Goal: Information Seeking & Learning: Learn about a topic

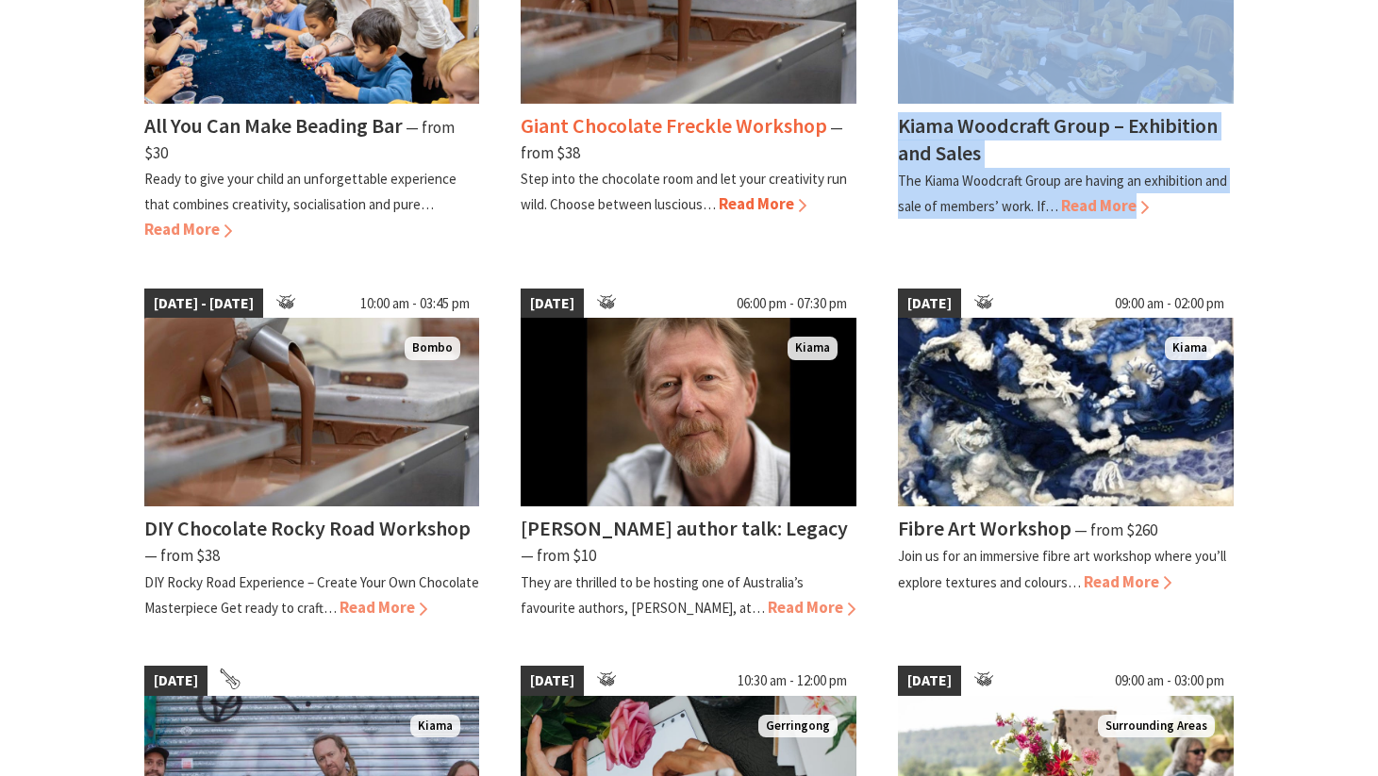
scroll to position [1223, 0]
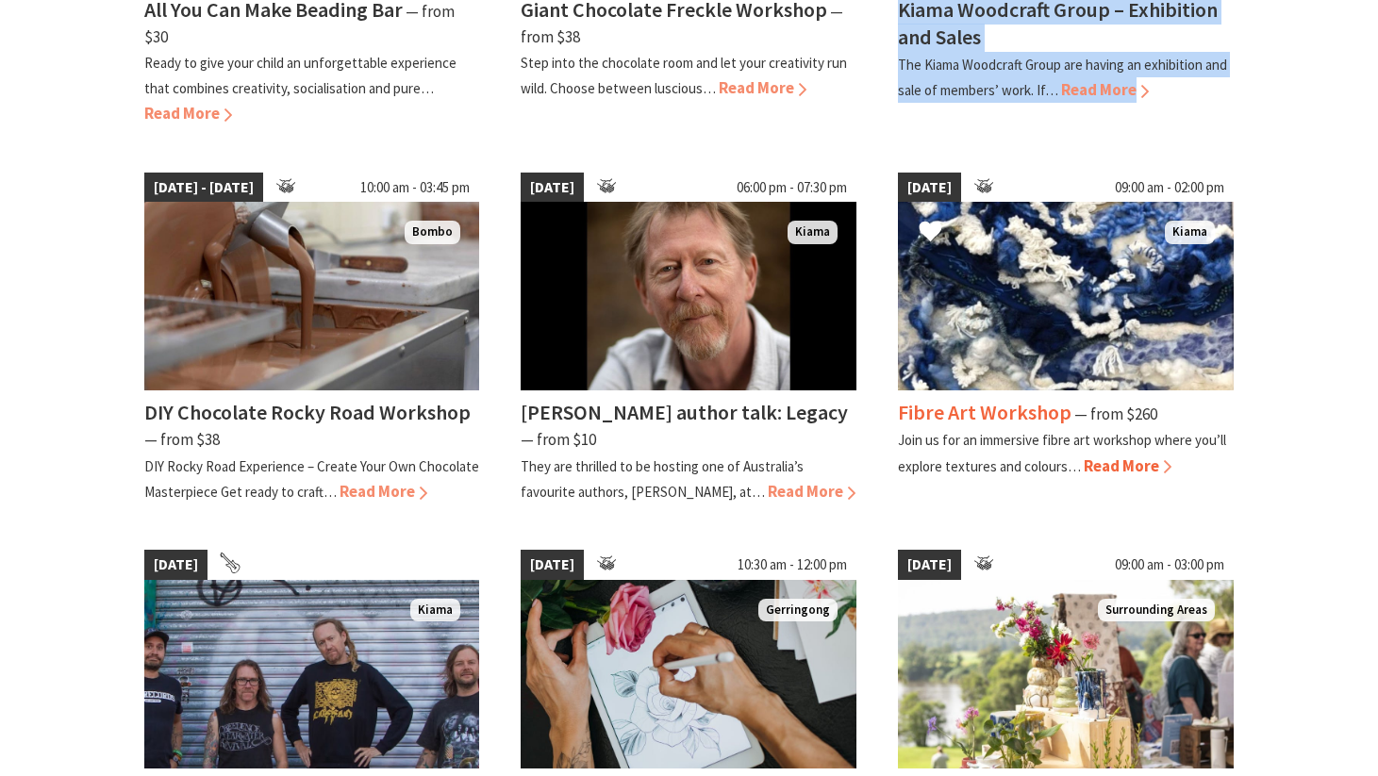
click at [1146, 456] on span "Read More" at bounding box center [1128, 466] width 88 height 21
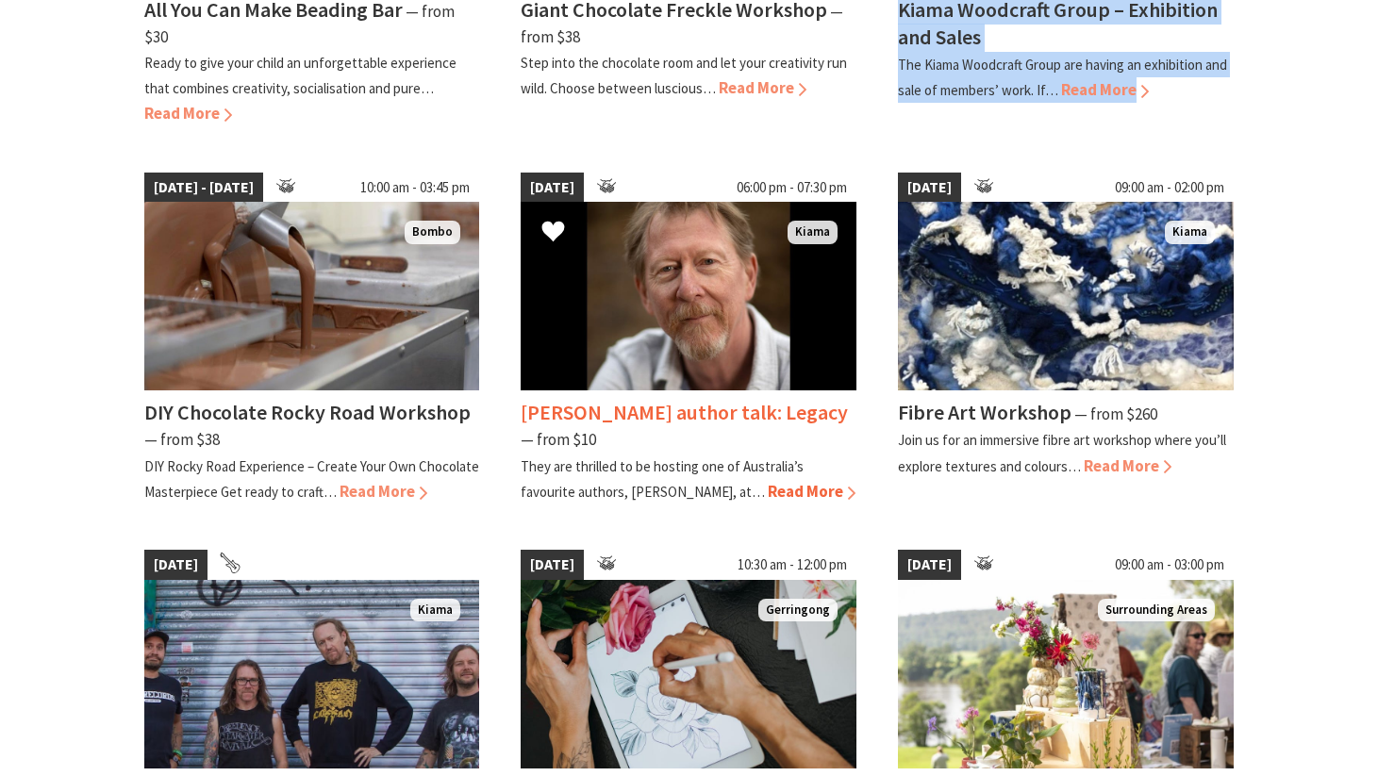
click at [768, 486] on span "Read More" at bounding box center [812, 491] width 88 height 21
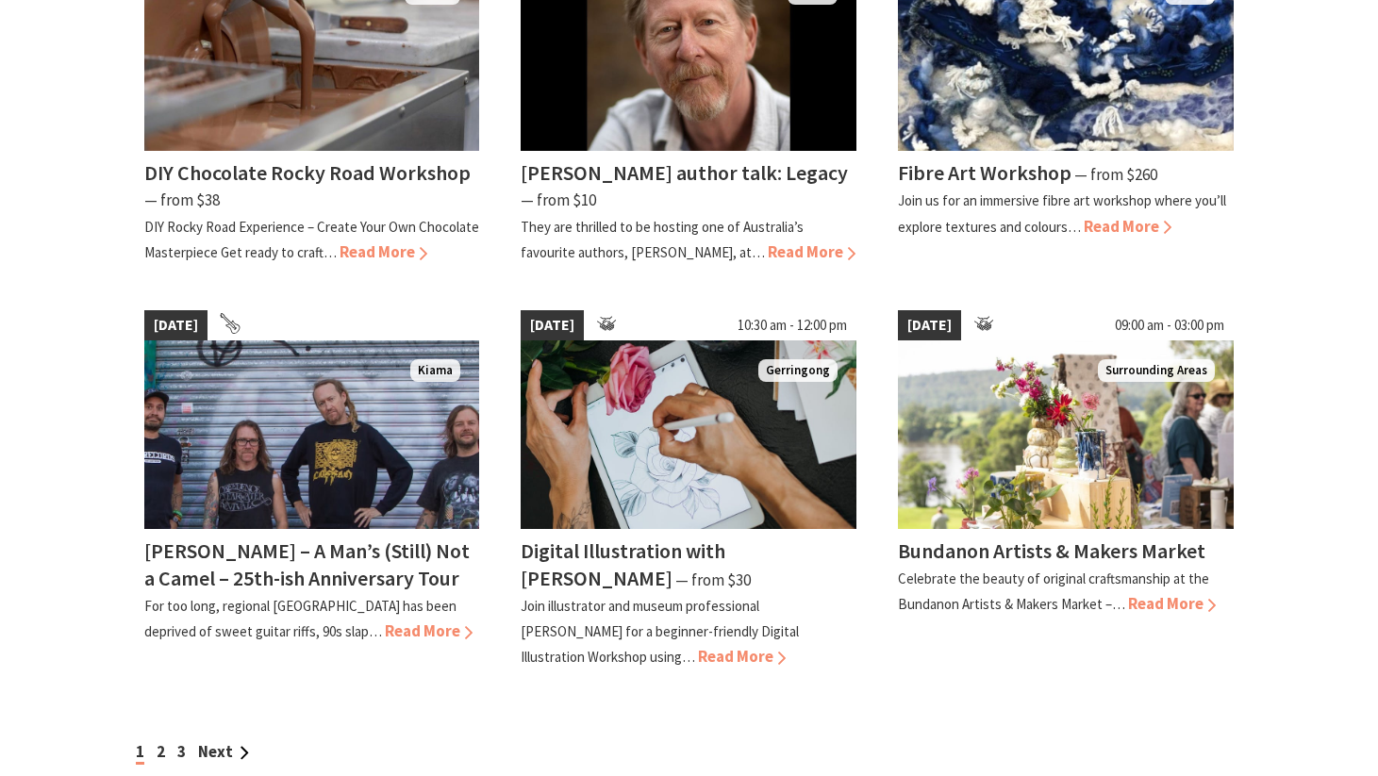
scroll to position [1498, 0]
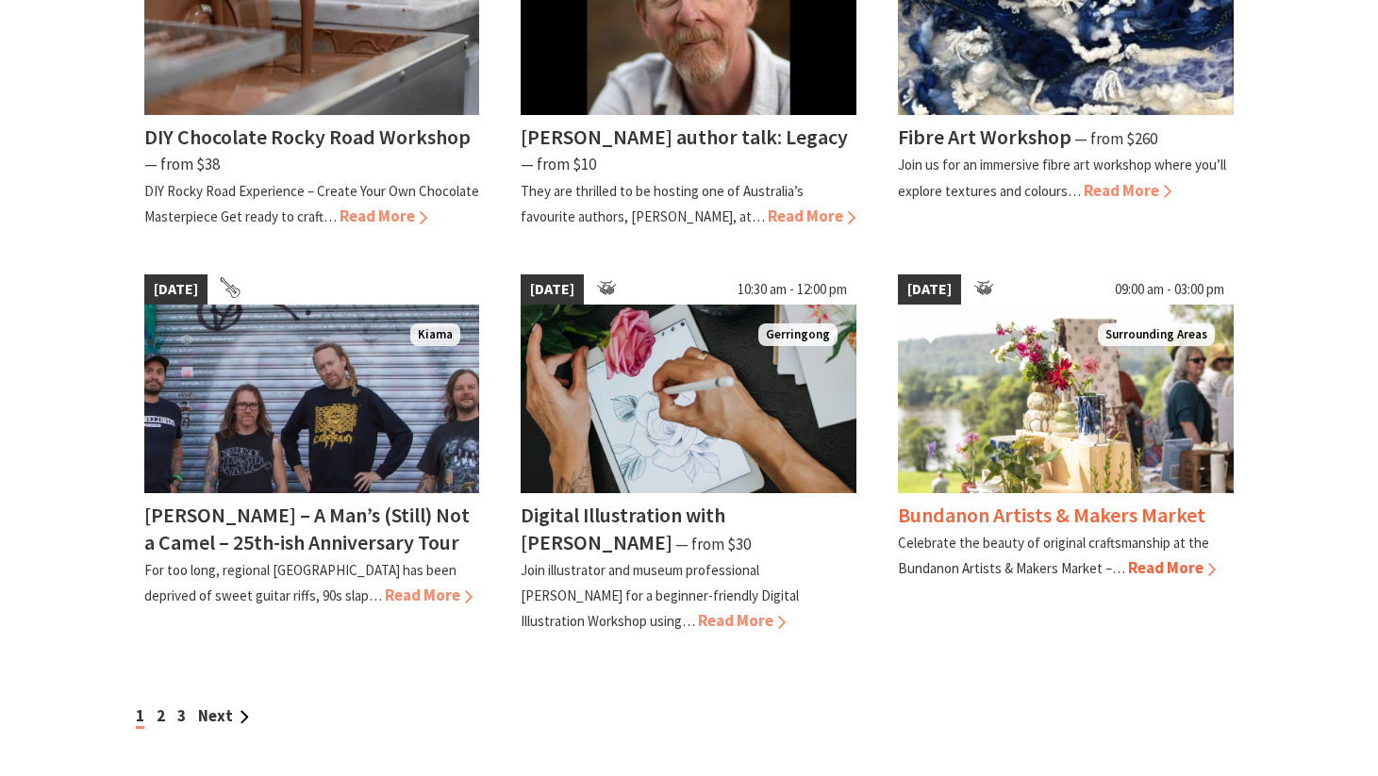
click at [1029, 508] on h4 "Bundanon Artists & Makers Market" at bounding box center [1052, 515] width 308 height 26
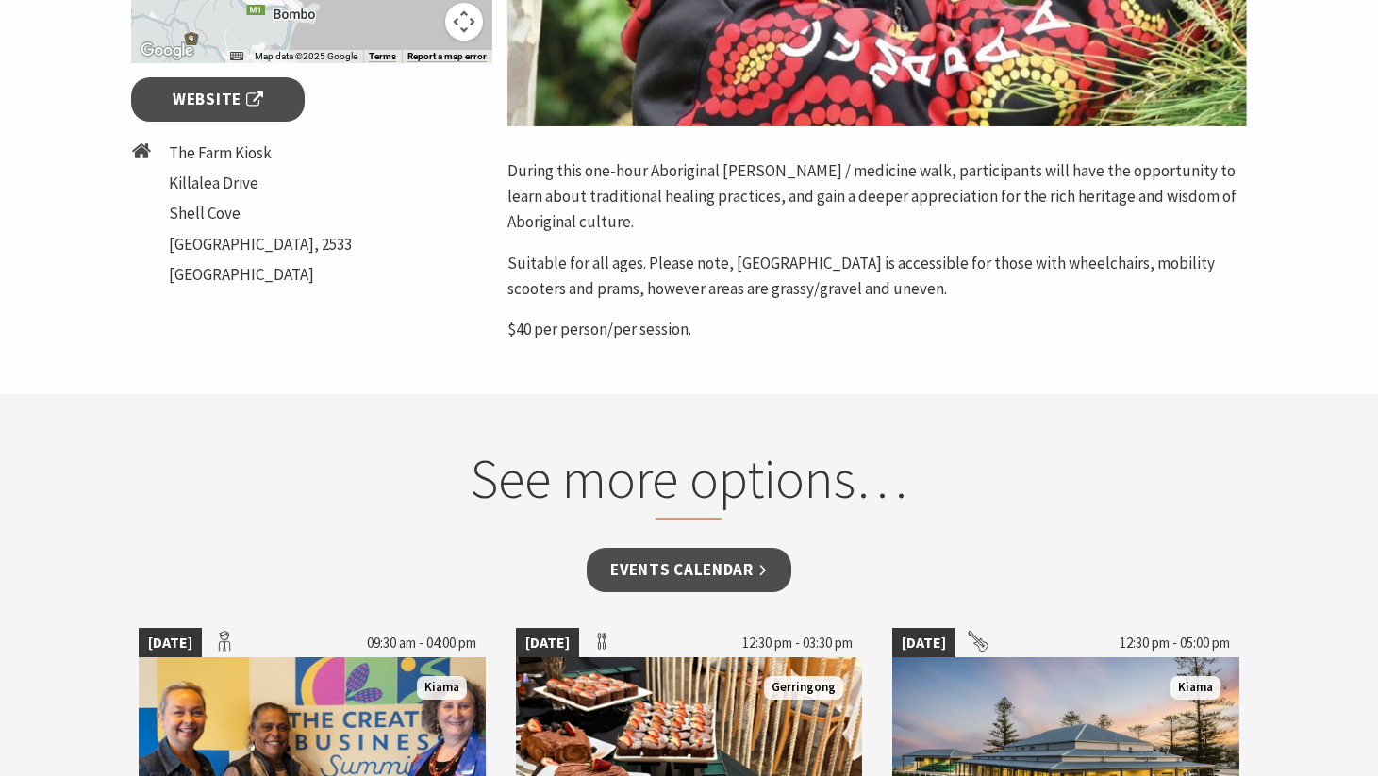
scroll to position [708, 0]
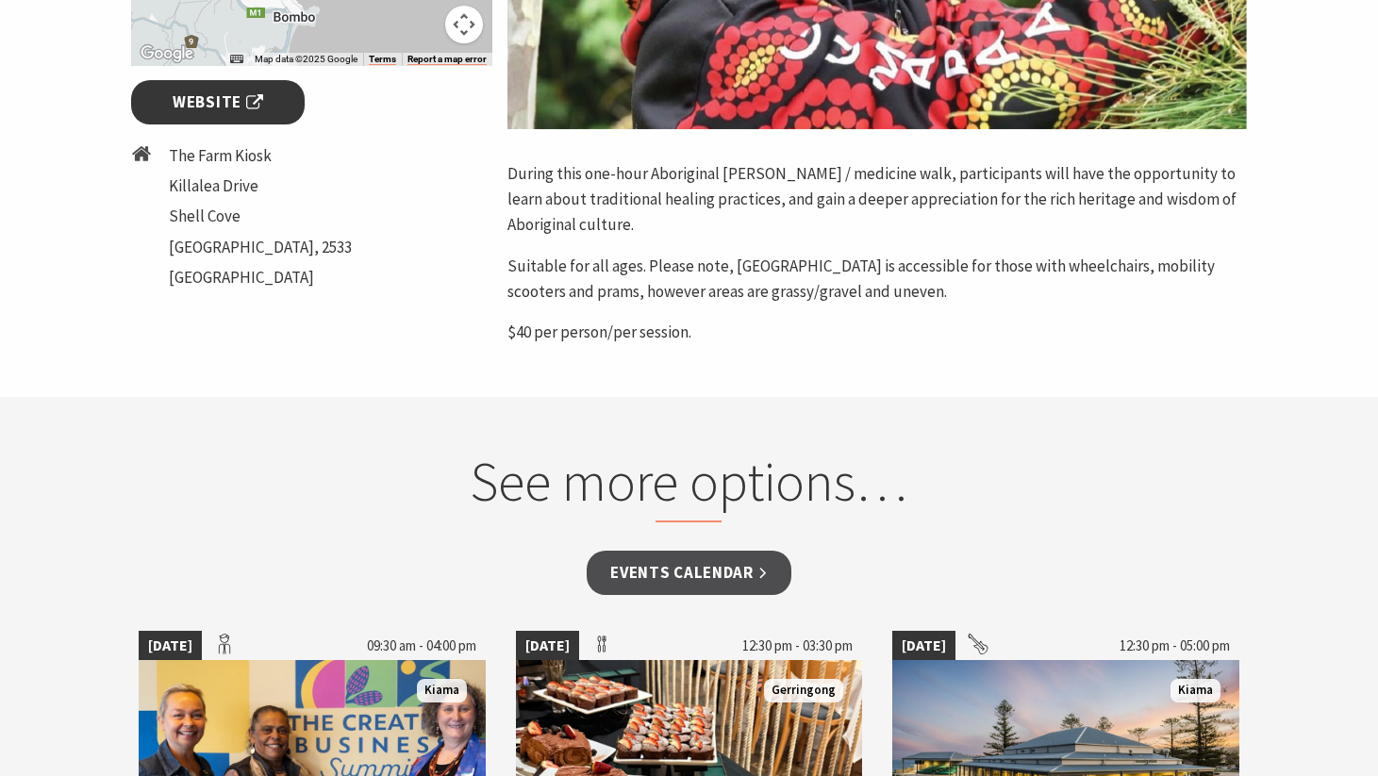
click at [258, 94] on span "Website" at bounding box center [218, 102] width 91 height 25
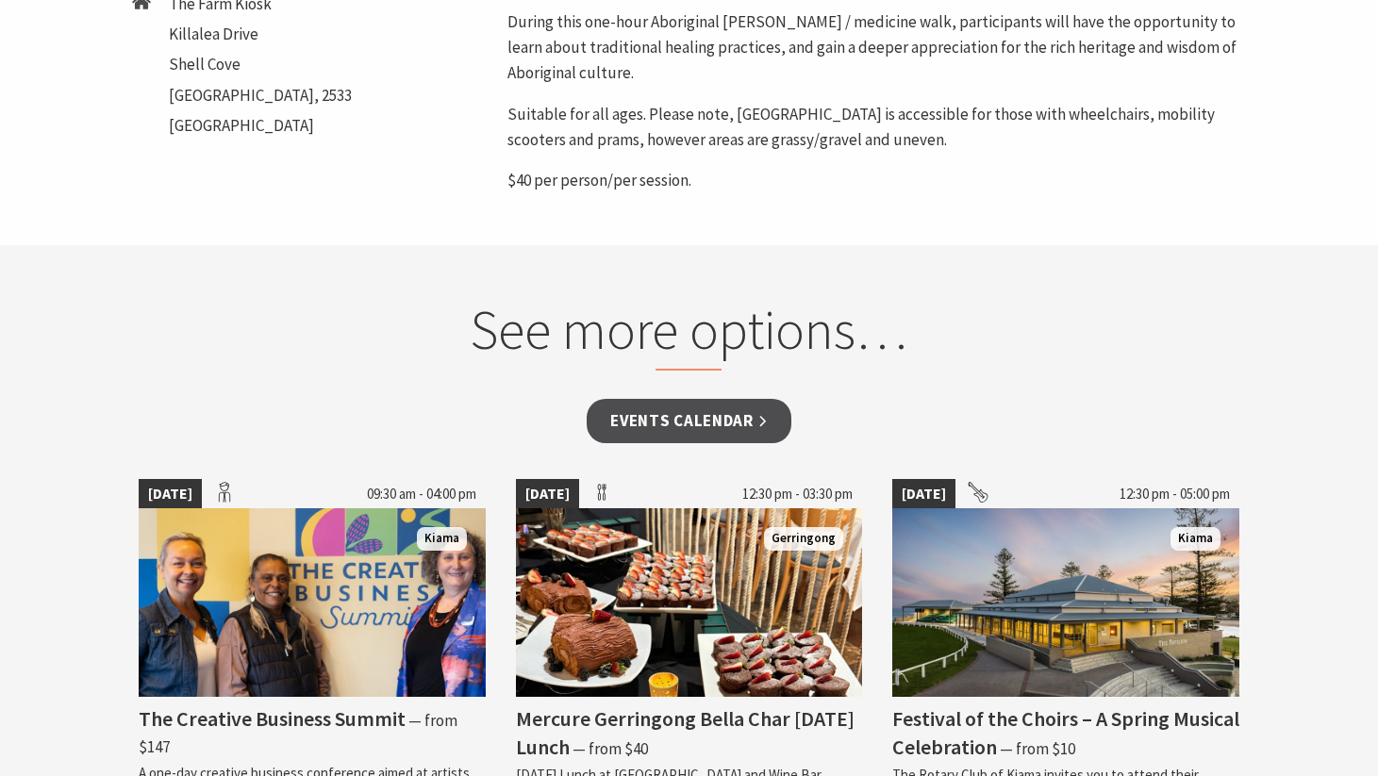
scroll to position [947, 0]
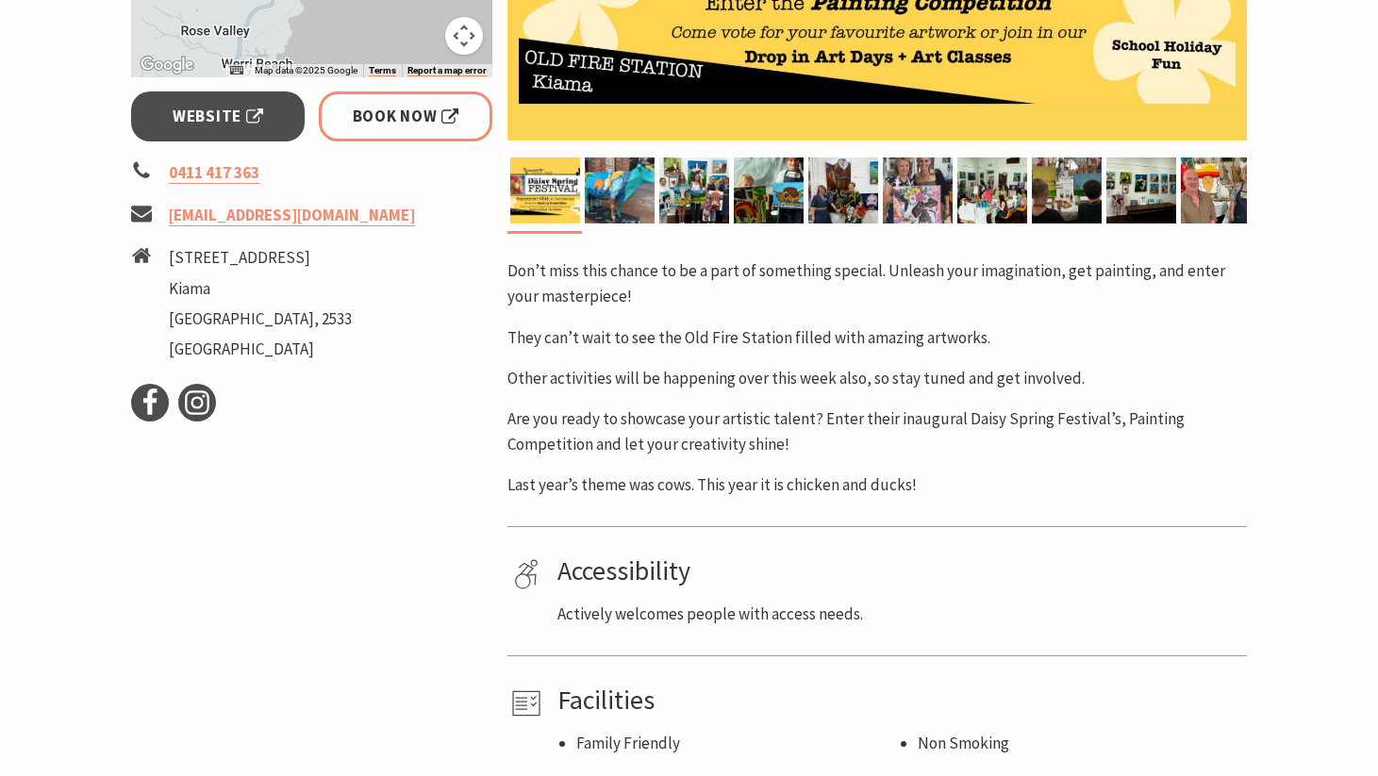
scroll to position [961, 0]
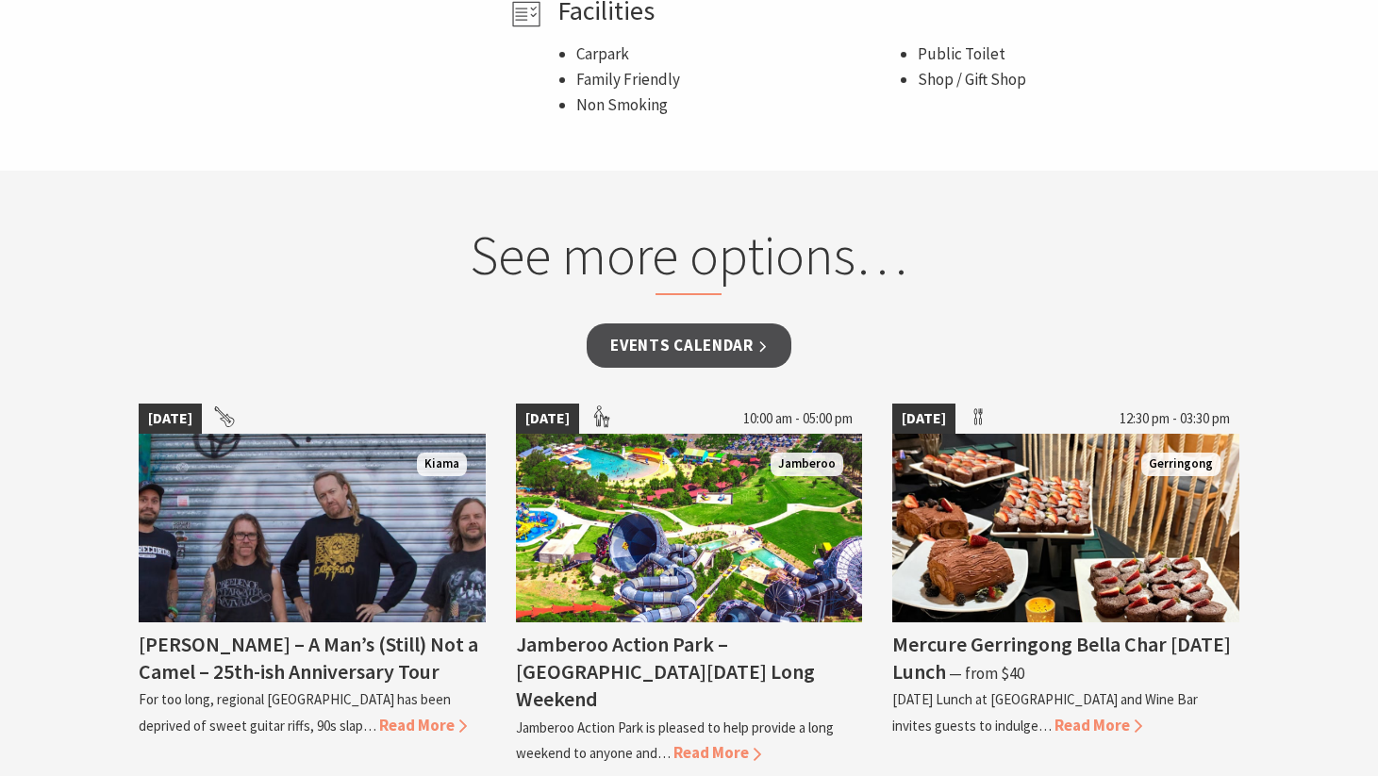
scroll to position [1448, 0]
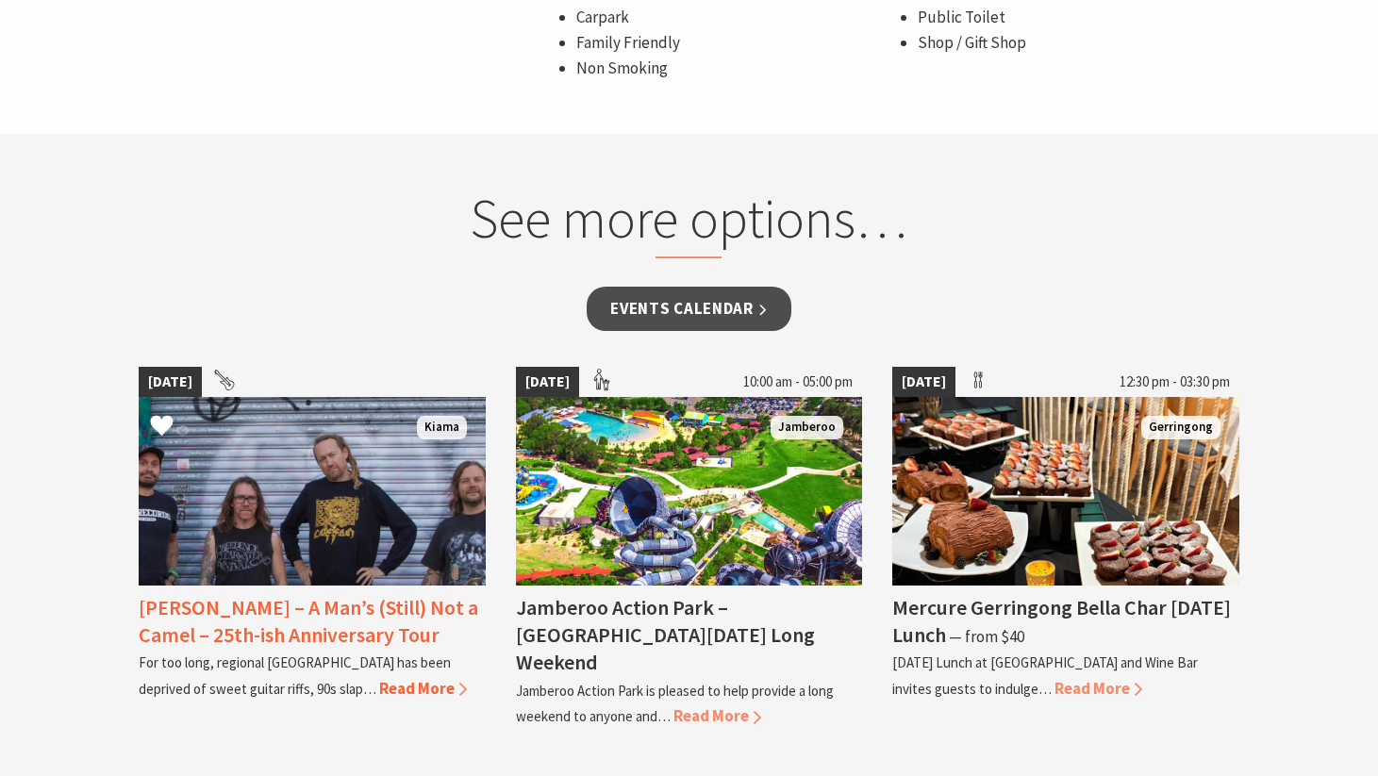
click at [379, 678] on span "Read More" at bounding box center [423, 688] width 88 height 21
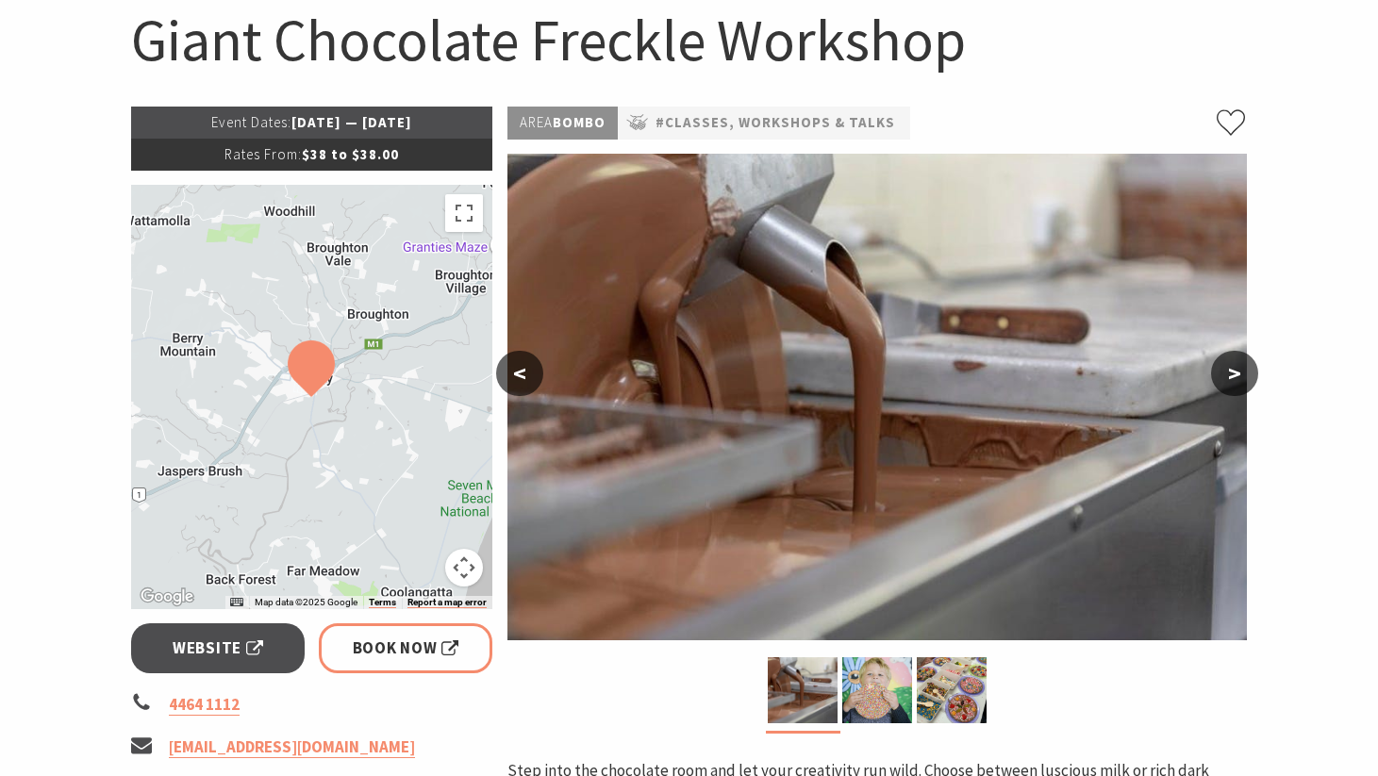
scroll to position [368, 0]
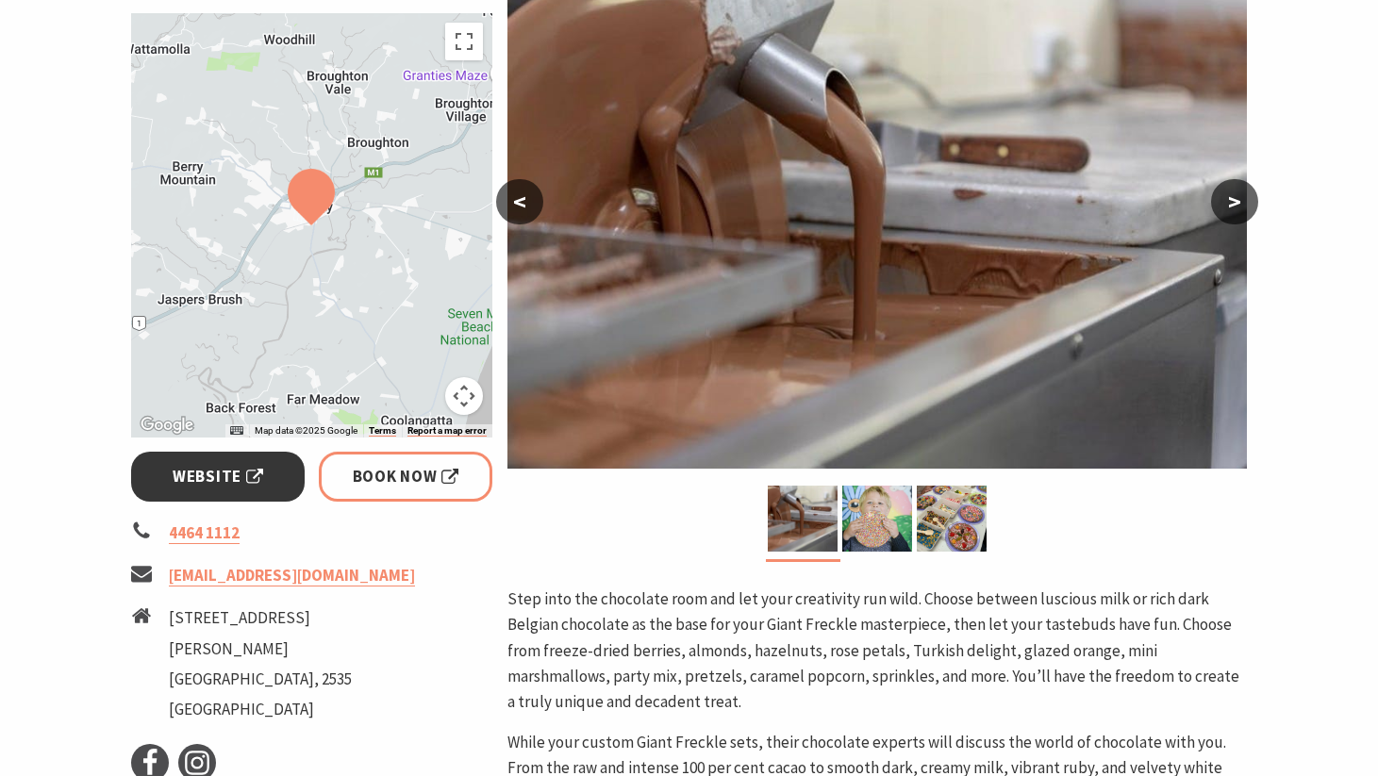
click at [221, 470] on span "Website" at bounding box center [218, 476] width 91 height 25
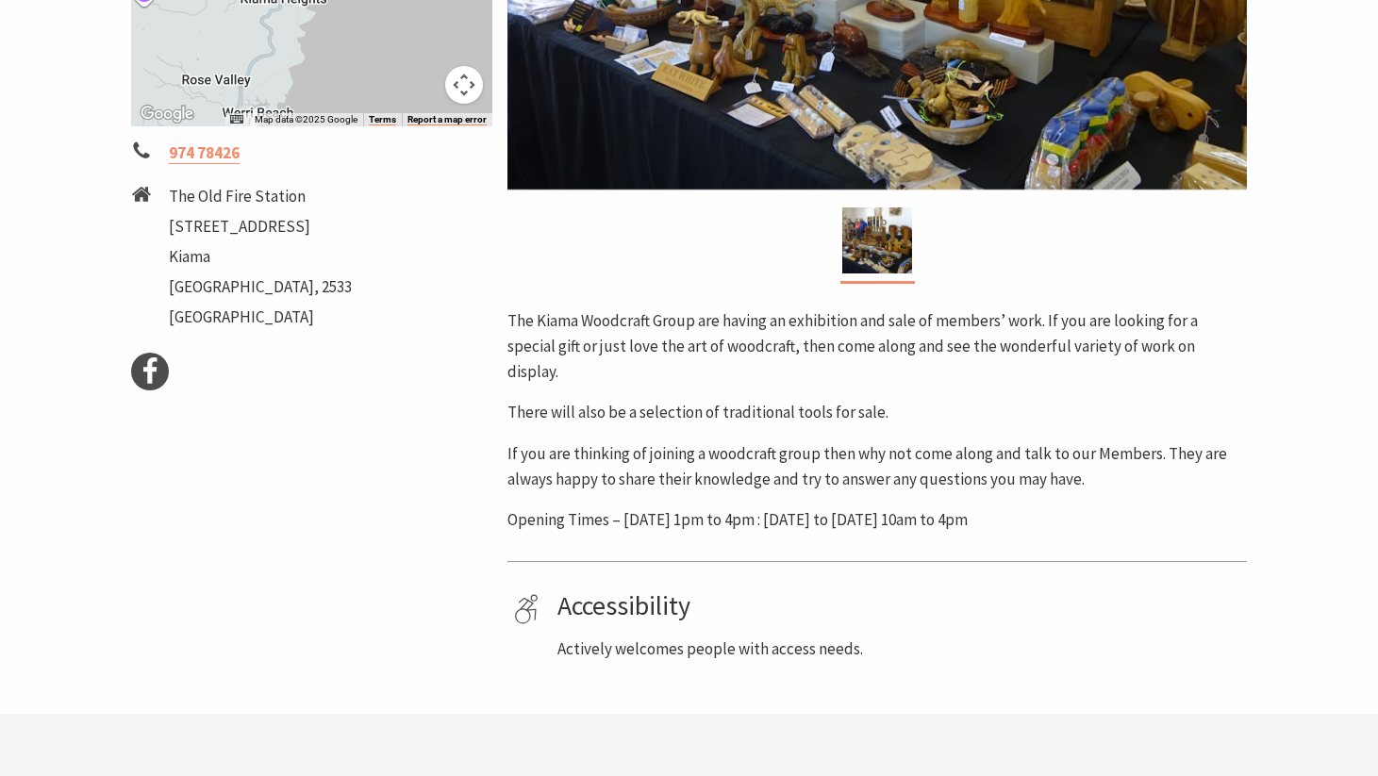
scroll to position [754, 0]
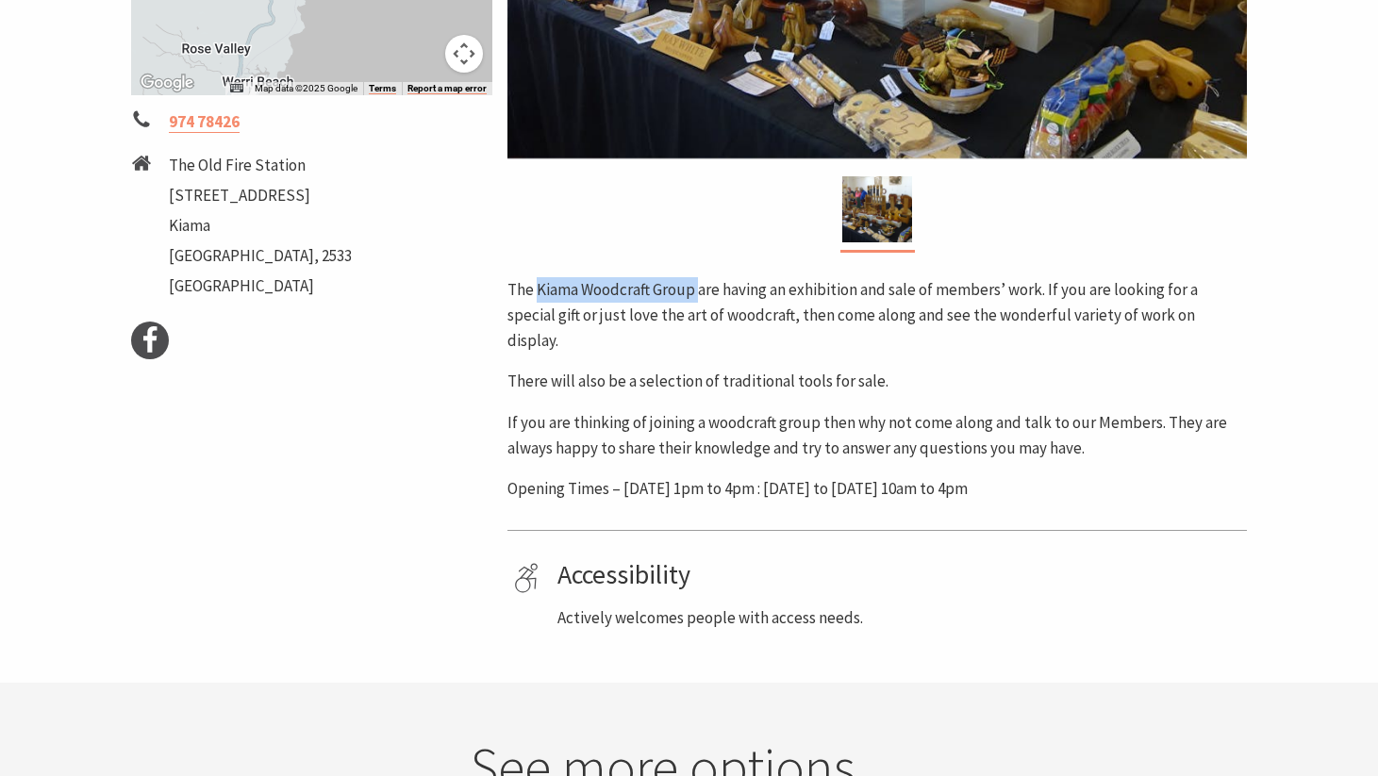
drag, startPoint x: 698, startPoint y: 286, endPoint x: 553, endPoint y: 284, distance: 145.3
click at [535, 286] on p "The Kiama Woodcraft Group are having an exhibition and sale of members’ work. I…" at bounding box center [878, 315] width 740 height 77
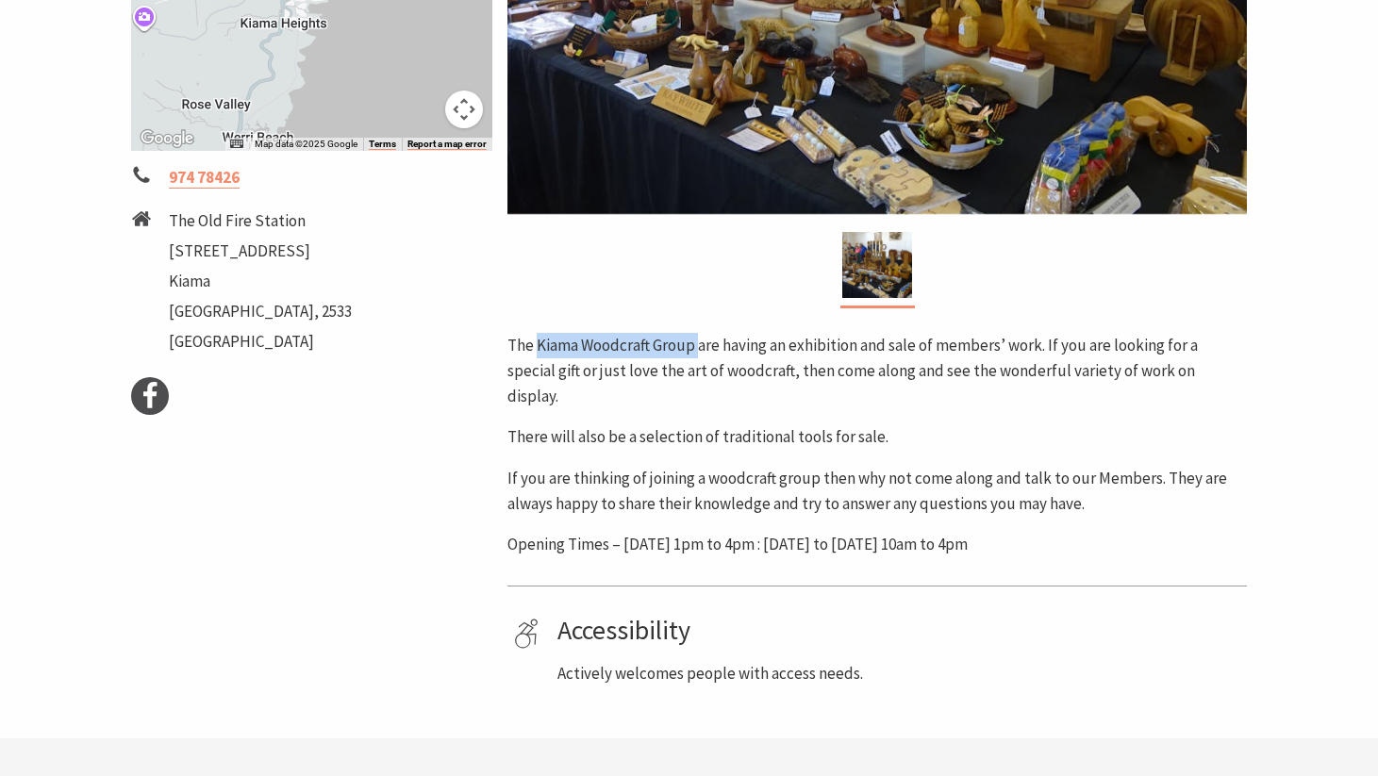
scroll to position [748, 0]
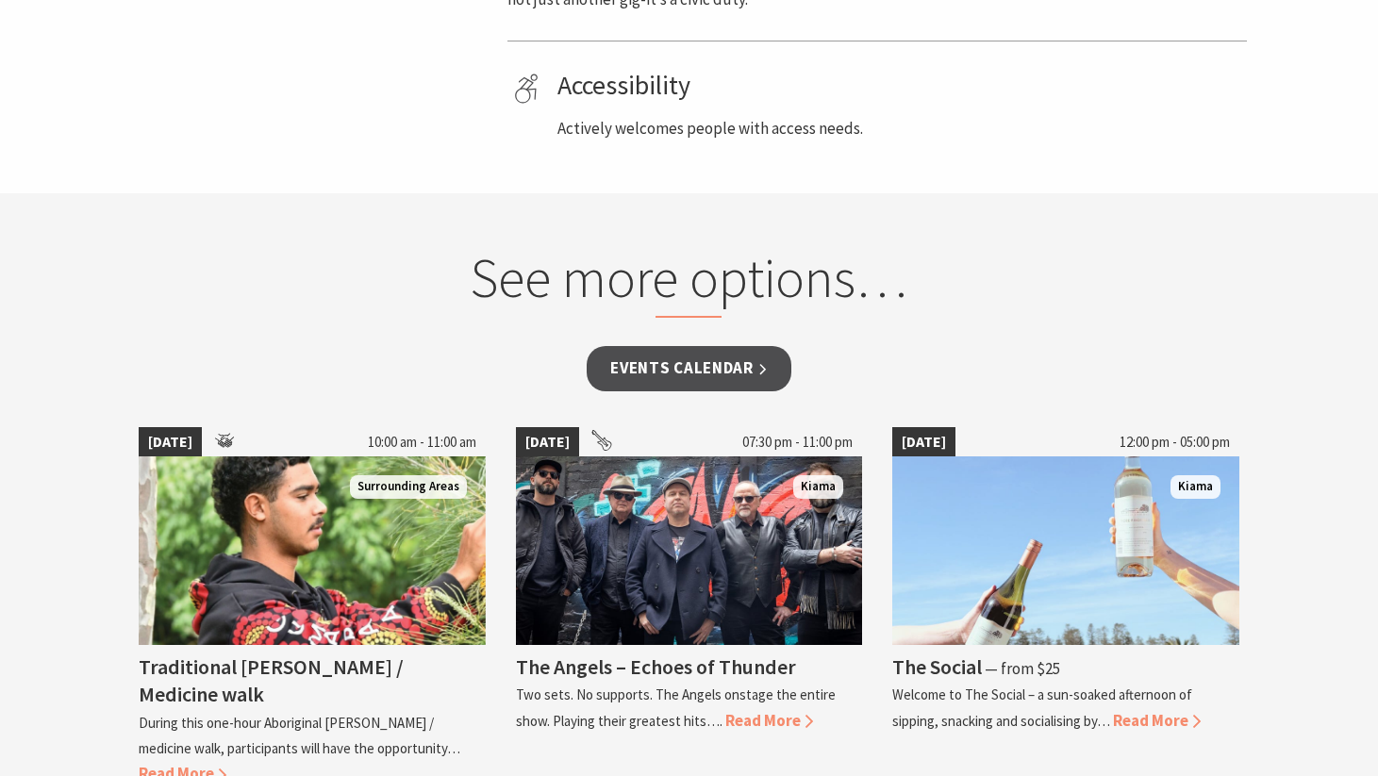
scroll to position [1428, 0]
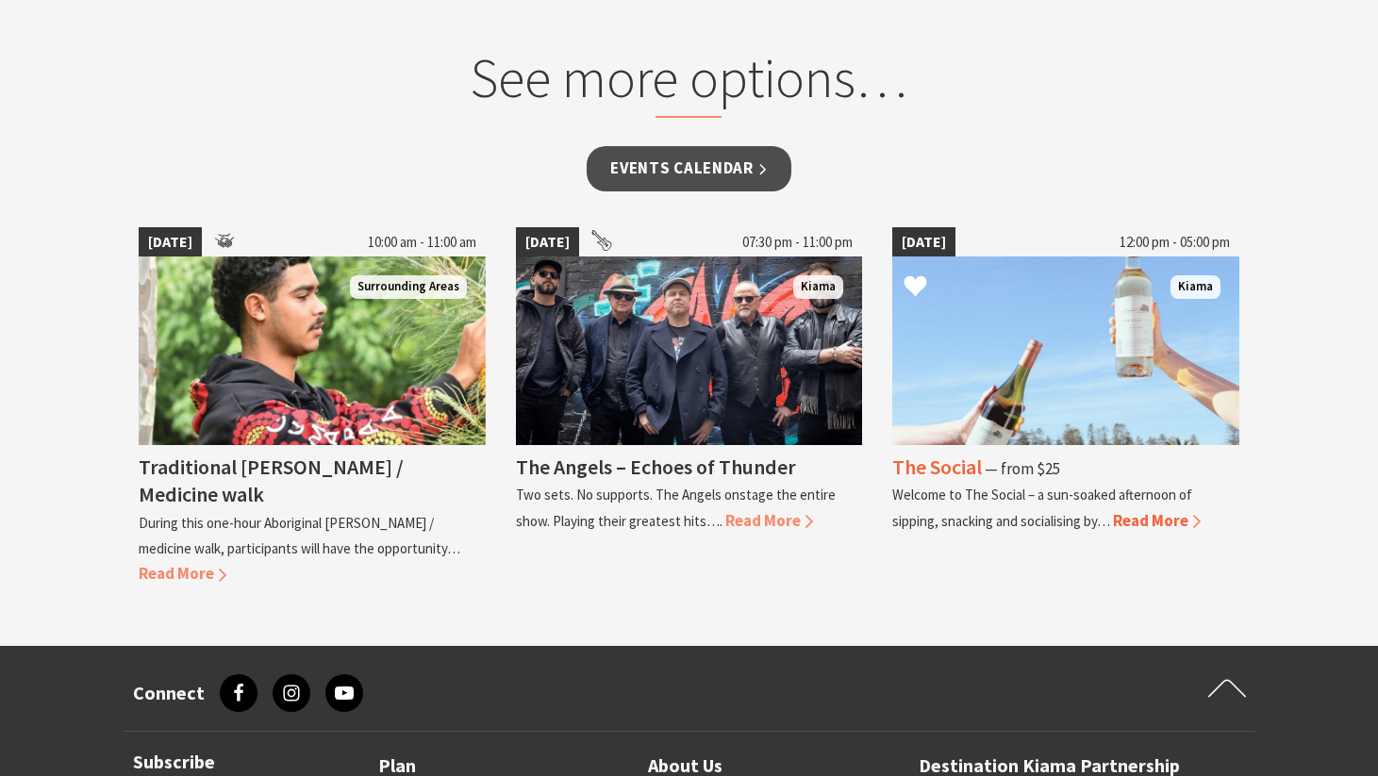
click at [1148, 415] on img at bounding box center [1065, 351] width 347 height 189
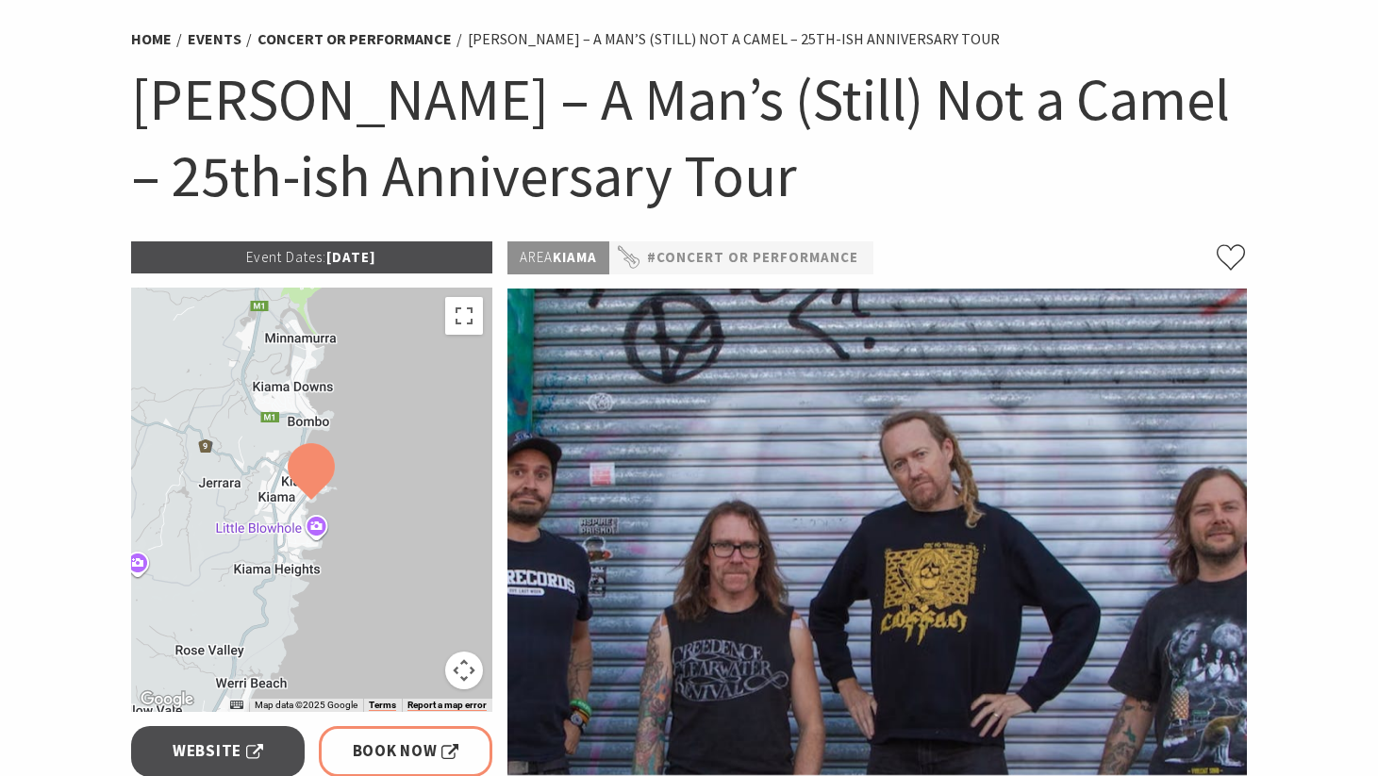
scroll to position [453, 0]
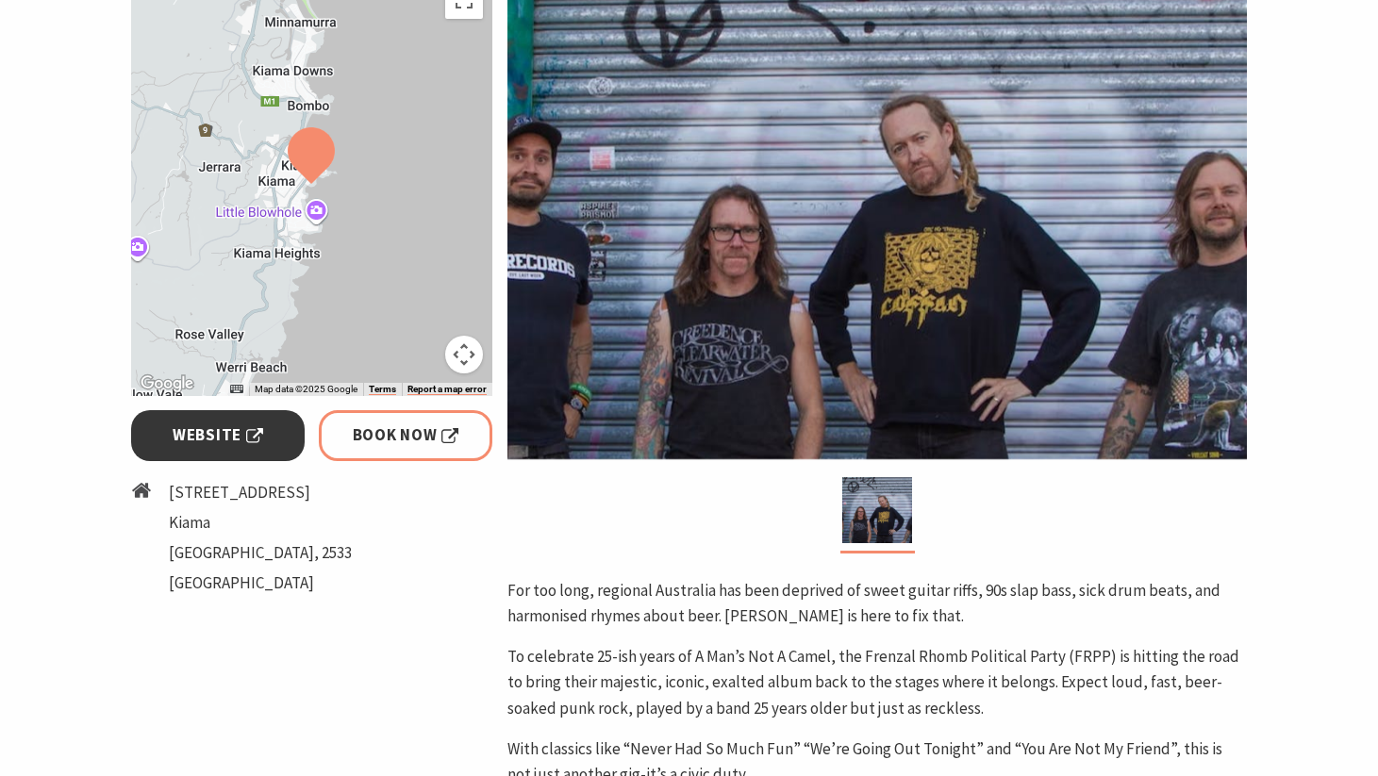
click at [232, 438] on span "Website" at bounding box center [218, 435] width 91 height 25
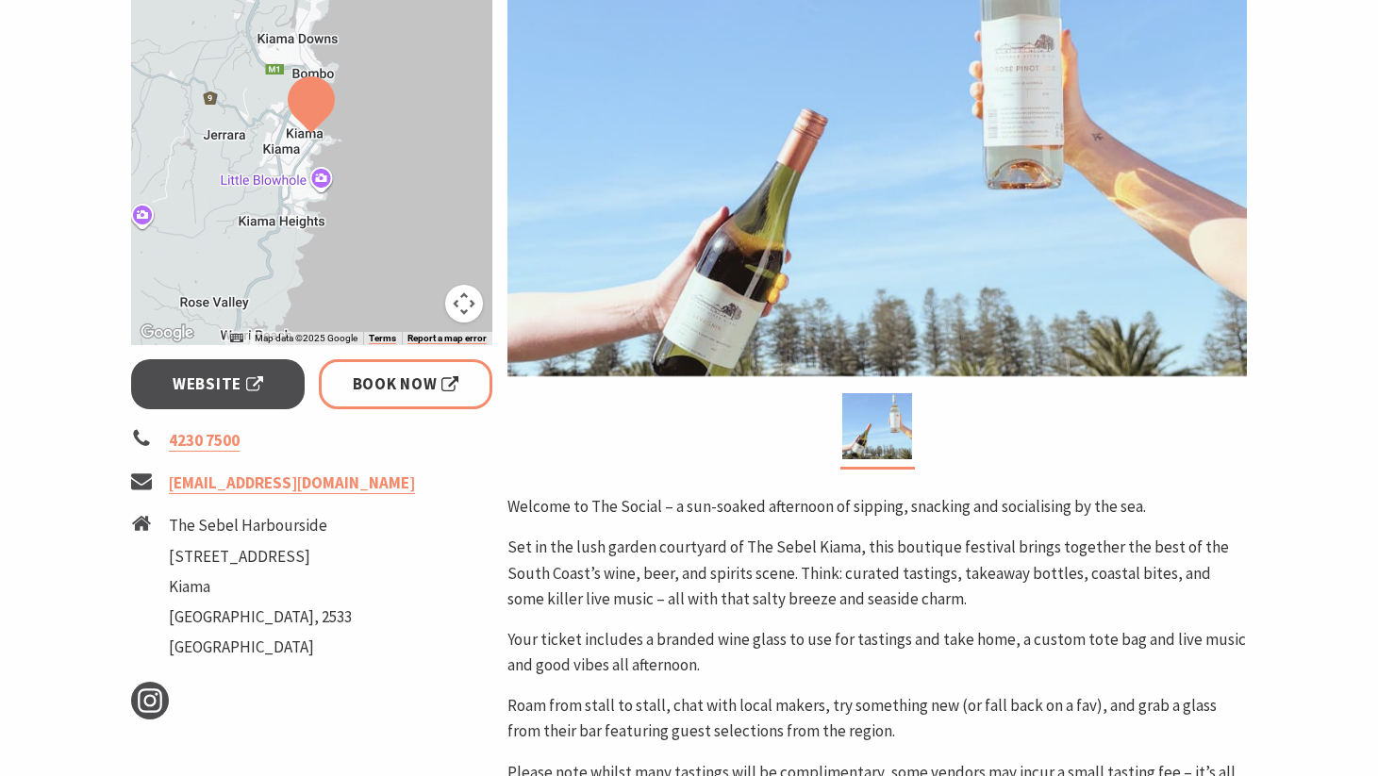
scroll to position [462, 0]
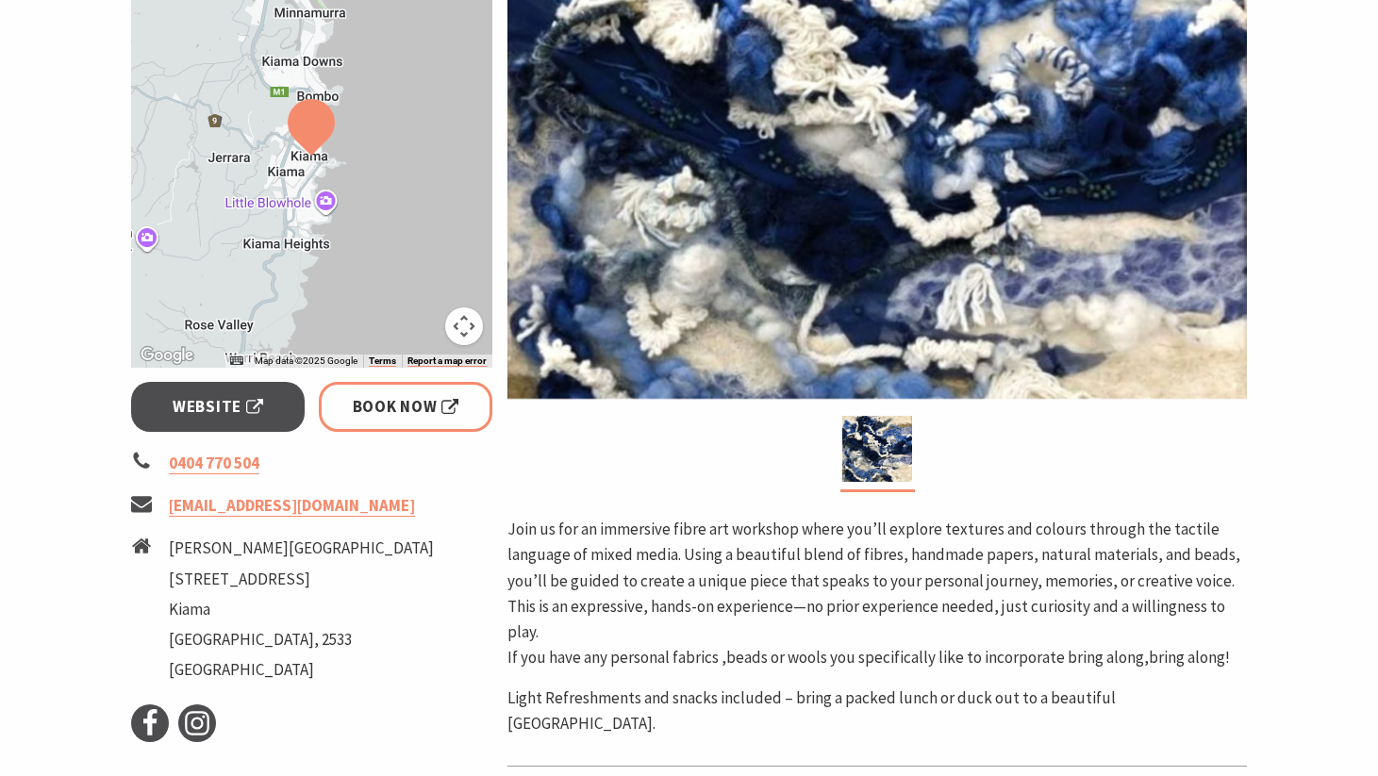
scroll to position [508, 0]
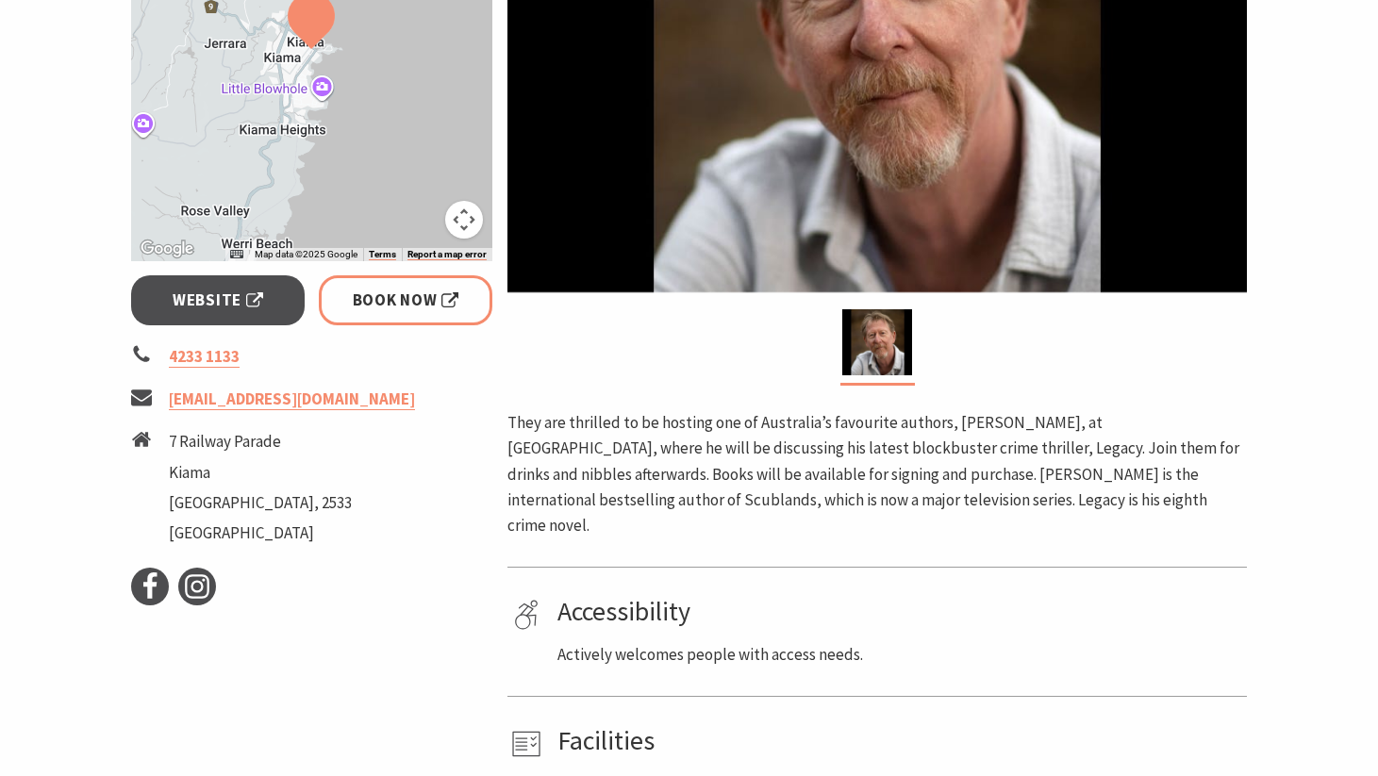
scroll to position [555, 0]
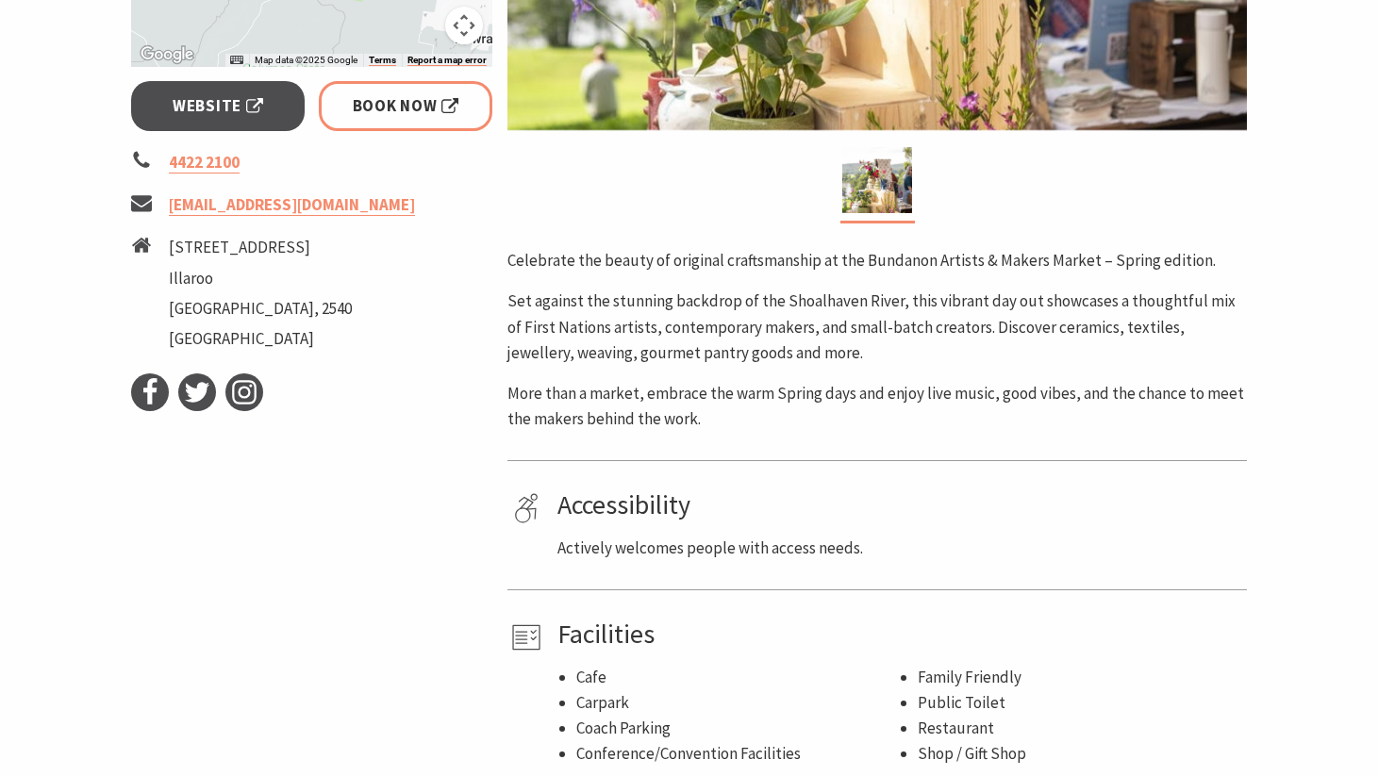
scroll to position [718, 0]
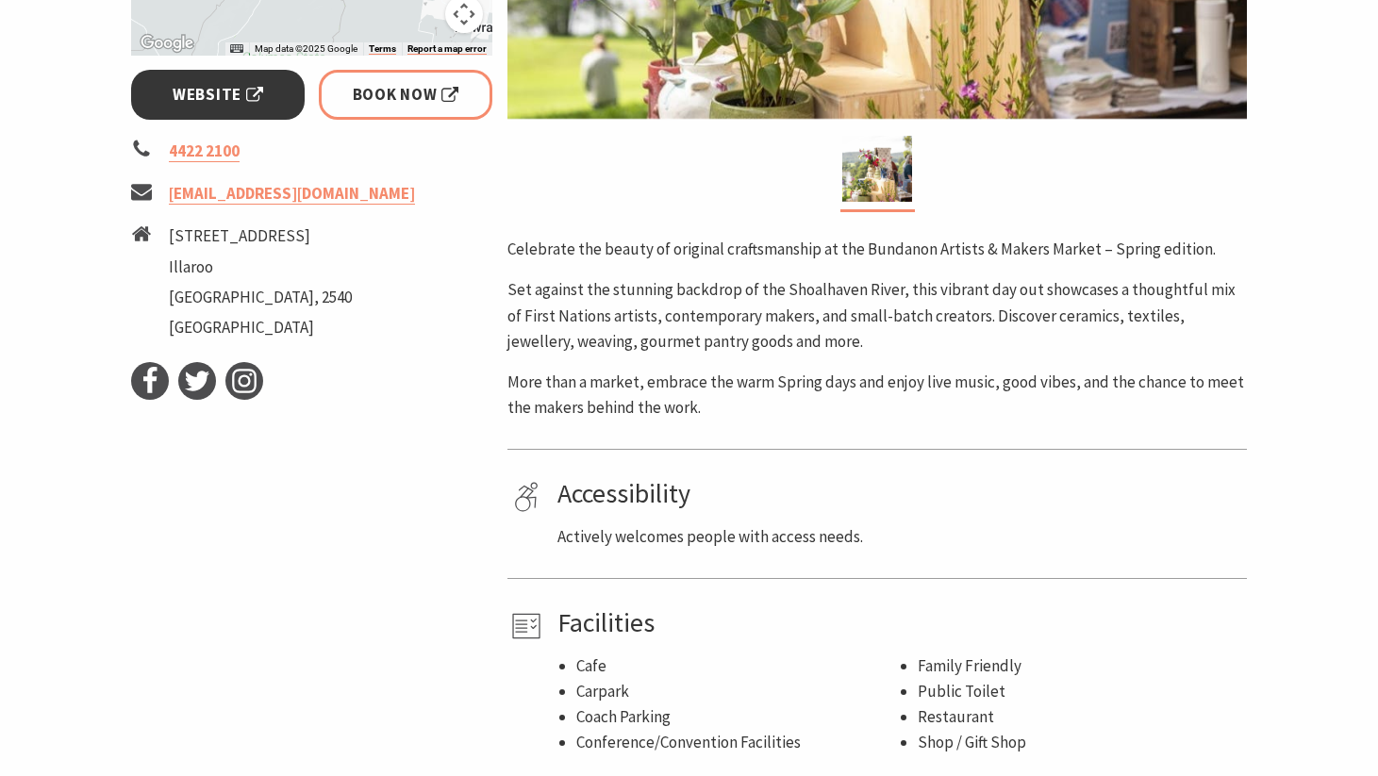
click at [242, 90] on span "Website" at bounding box center [218, 94] width 91 height 25
